Goal: Information Seeking & Learning: Learn about a topic

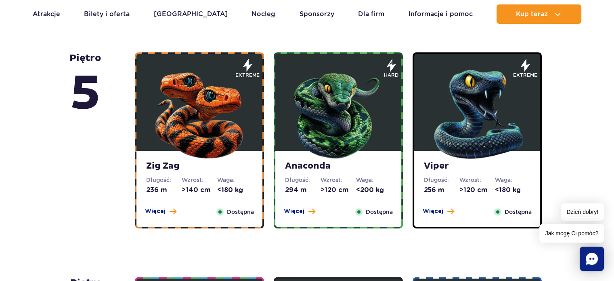
scroll to position [485, 0]
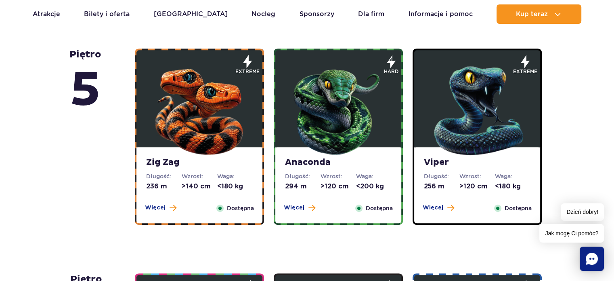
click at [211, 114] on img at bounding box center [199, 108] width 97 height 97
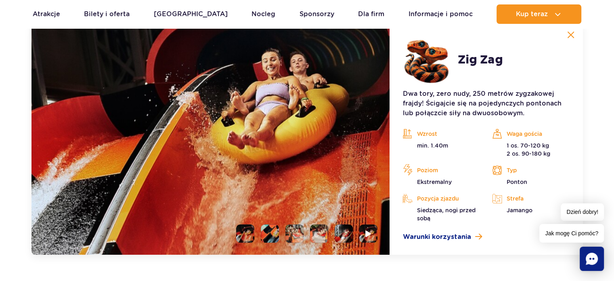
scroll to position [719, 0]
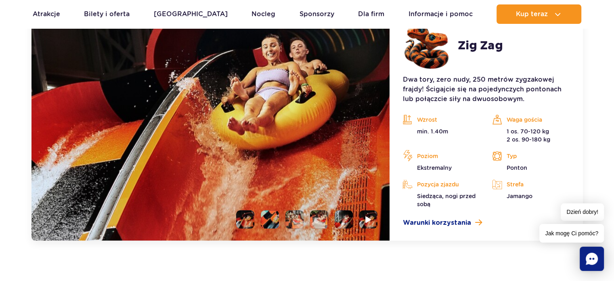
click at [270, 224] on li at bounding box center [270, 219] width 18 height 18
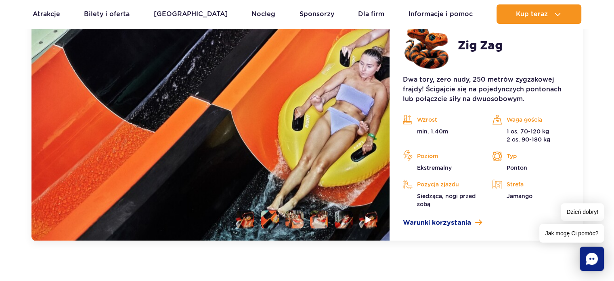
click at [292, 215] on li at bounding box center [295, 219] width 18 height 18
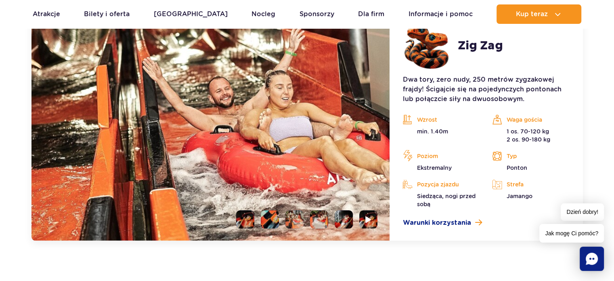
click at [316, 215] on li at bounding box center [319, 219] width 18 height 18
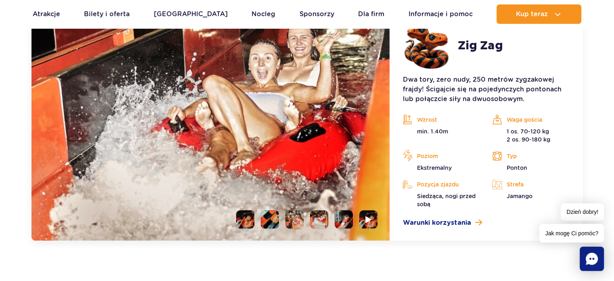
click at [336, 217] on li at bounding box center [344, 219] width 18 height 18
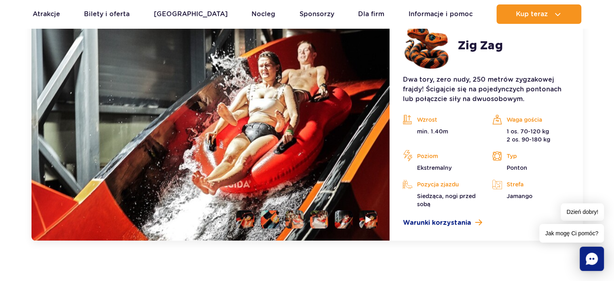
click at [350, 217] on img at bounding box center [344, 219] width 18 height 18
click at [355, 218] on ul at bounding box center [304, 219] width 148 height 18
click at [372, 223] on li at bounding box center [368, 219] width 18 height 18
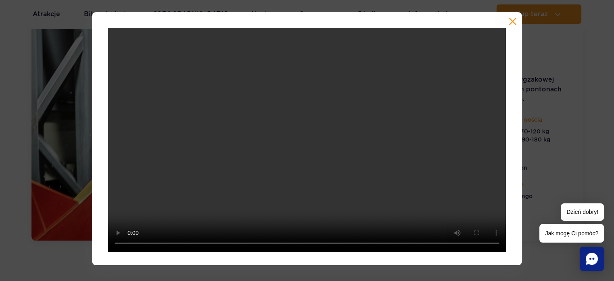
click at [514, 19] on button "button" at bounding box center [513, 21] width 8 height 8
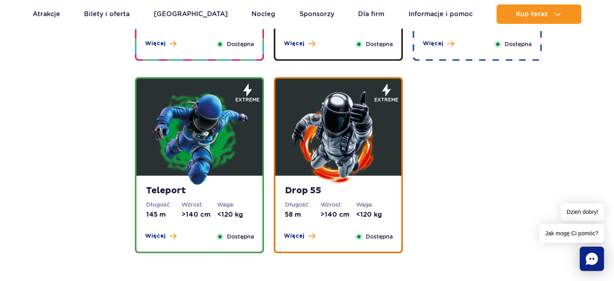
scroll to position [1123, 0]
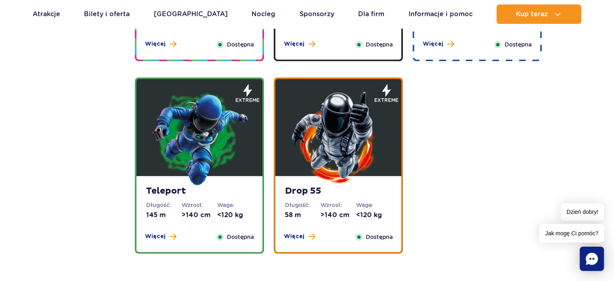
click at [326, 153] on img at bounding box center [338, 137] width 97 height 97
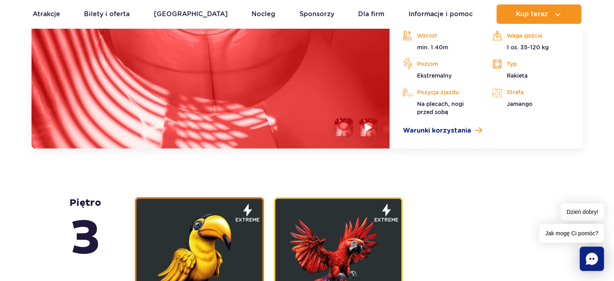
scroll to position [1176, 0]
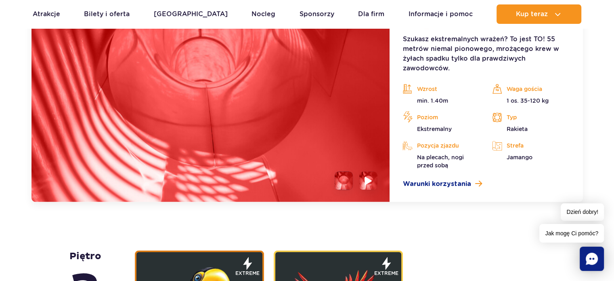
click at [367, 178] on img at bounding box center [369, 180] width 8 height 9
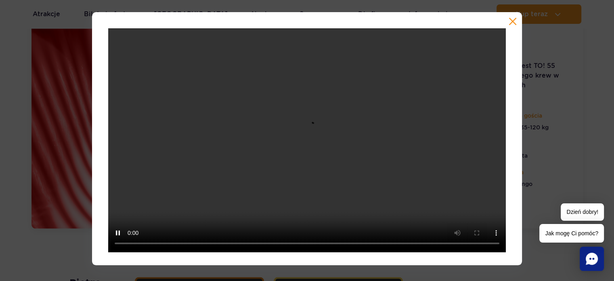
scroll to position [1136, 0]
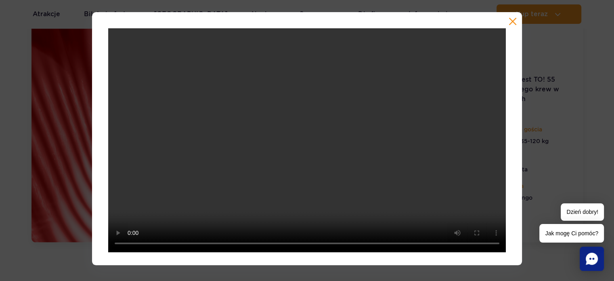
click at [593, 92] on div at bounding box center [307, 138] width 614 height 253
click at [509, 25] on button "button" at bounding box center [513, 21] width 8 height 8
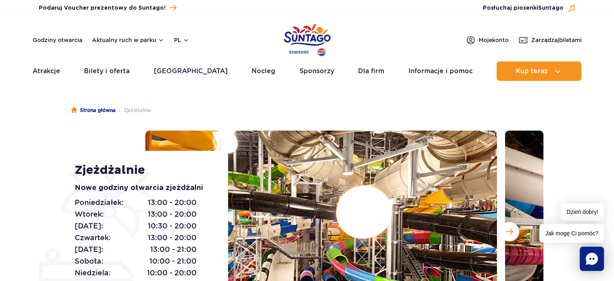
scroll to position [0, 0]
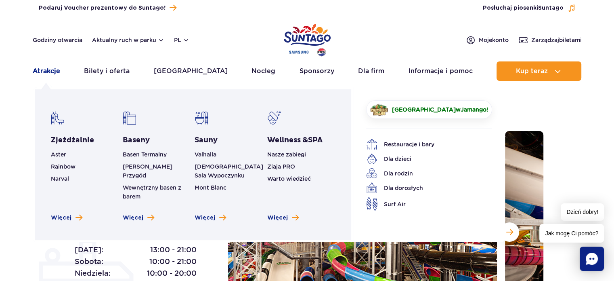
click at [50, 69] on link "Atrakcje" at bounding box center [46, 70] width 27 height 19
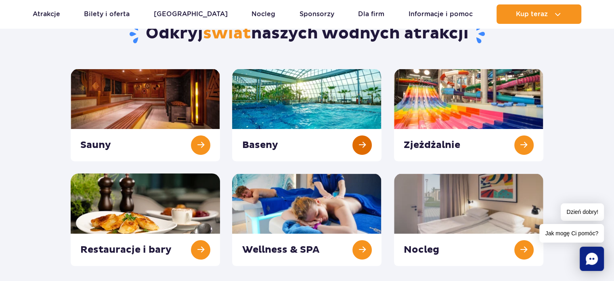
scroll to position [40, 0]
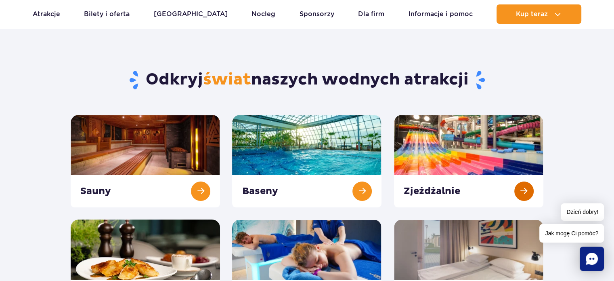
click at [457, 139] on link at bounding box center [468, 161] width 149 height 92
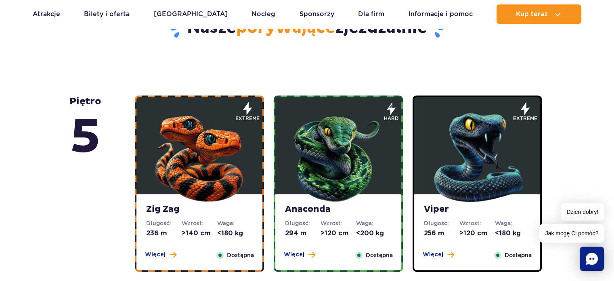
scroll to position [485, 0]
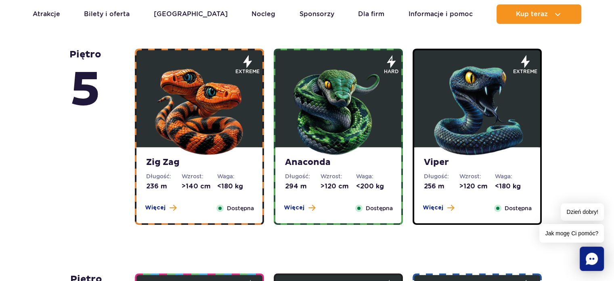
click at [489, 109] on img at bounding box center [477, 108] width 97 height 97
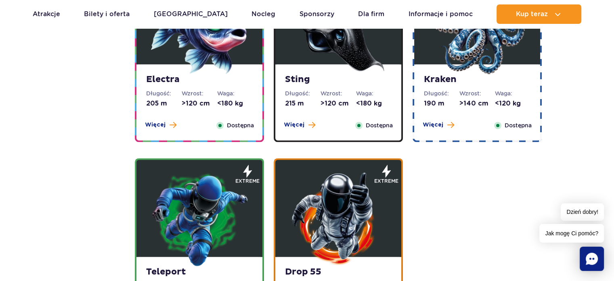
scroll to position [1244, 0]
